Goal: Information Seeking & Learning: Learn about a topic

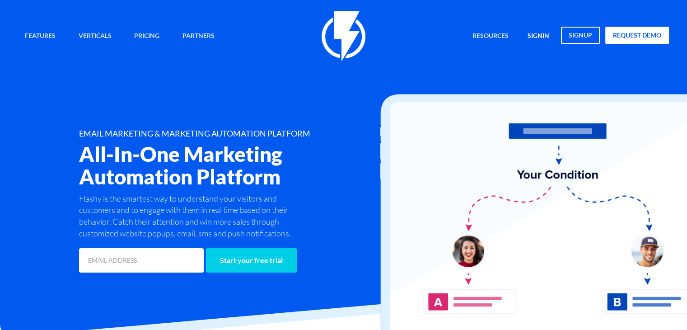
click at [538, 37] on link "signin" at bounding box center [537, 36] width 35 height 19
click at [545, 37] on link "signin" at bounding box center [537, 36] width 35 height 19
click at [540, 33] on link "signin" at bounding box center [537, 36] width 35 height 19
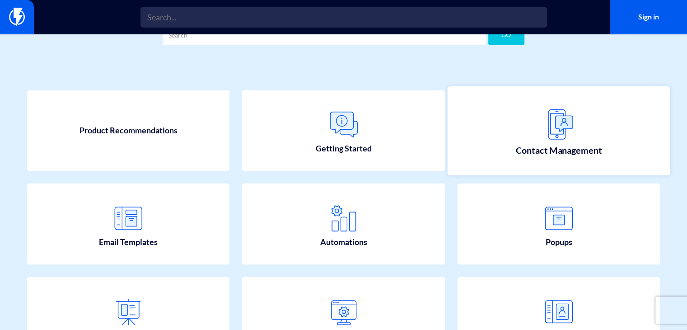
scroll to position [90, 0]
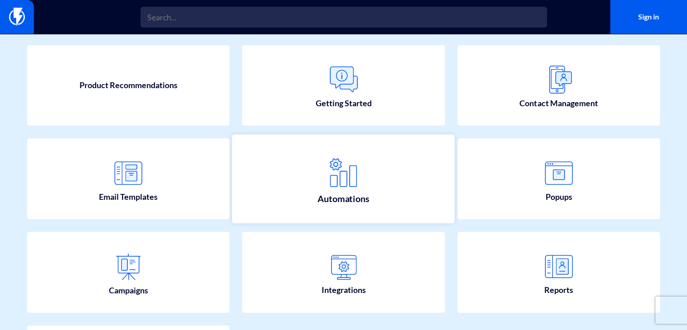
click at [352, 167] on img at bounding box center [344, 173] width 40 height 40
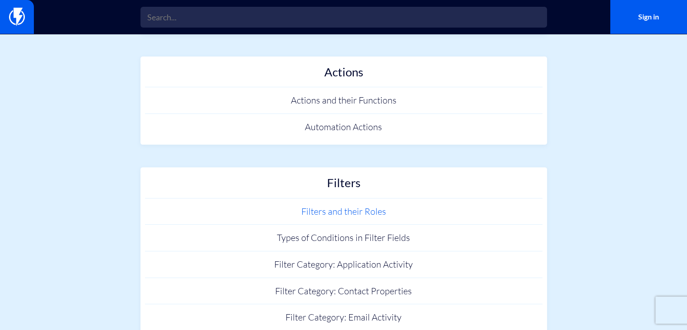
scroll to position [316, 0]
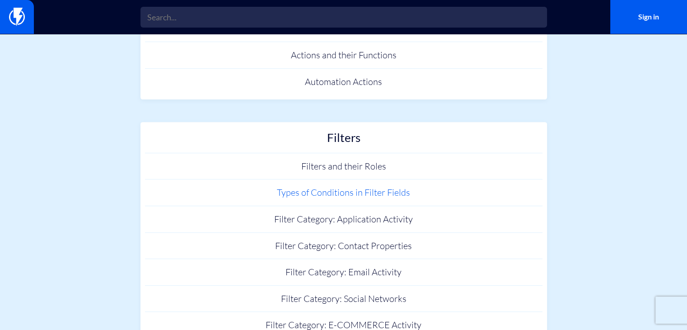
click at [357, 191] on link "Types of Conditions in Filter Fields" at bounding box center [343, 192] width 397 height 27
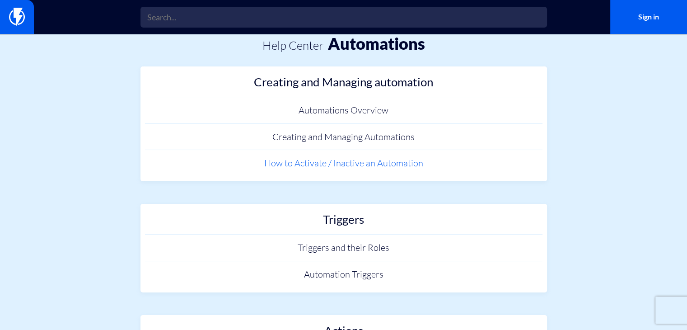
scroll to position [0, 0]
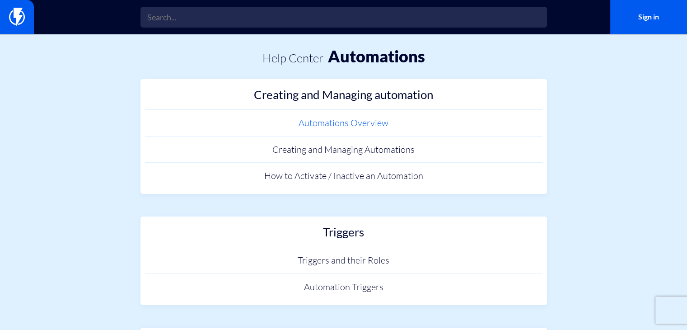
click at [333, 123] on link "Automations Overview" at bounding box center [343, 123] width 397 height 27
